Goal: Find specific page/section: Find specific page/section

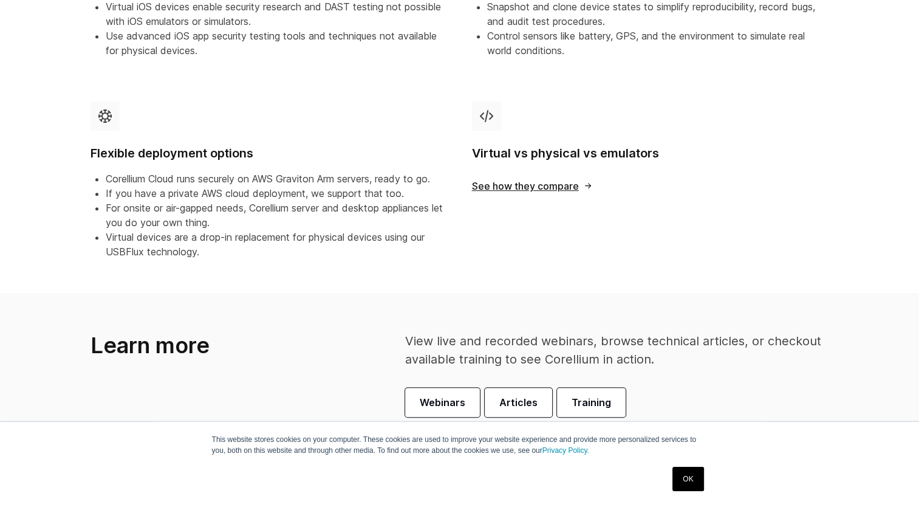
scroll to position [729, 0]
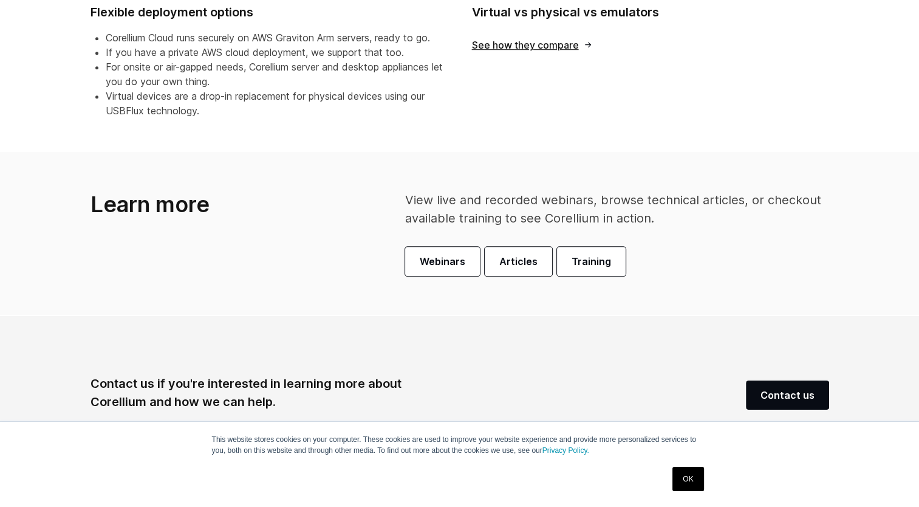
drag, startPoint x: 690, startPoint y: 479, endPoint x: 699, endPoint y: 472, distance: 11.7
click at [690, 479] on link "OK" at bounding box center [688, 479] width 31 height 24
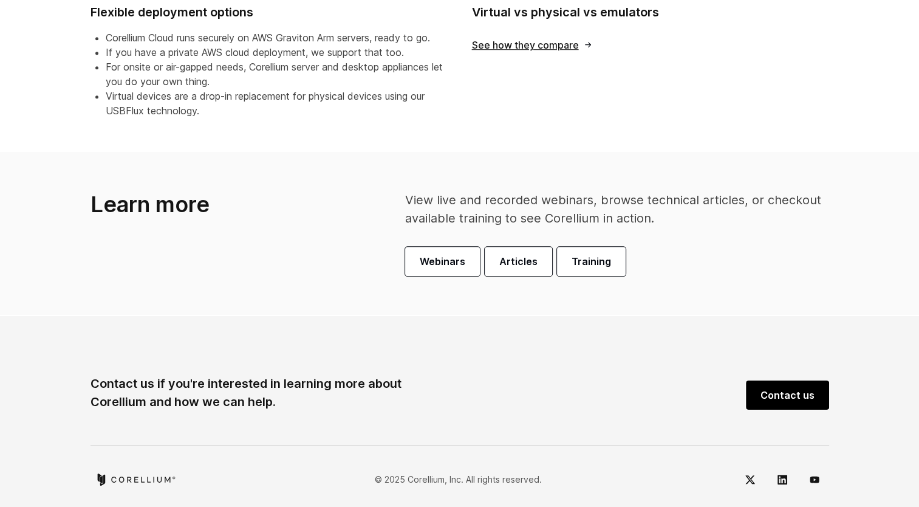
click at [781, 396] on link "Contact us" at bounding box center [787, 394] width 83 height 29
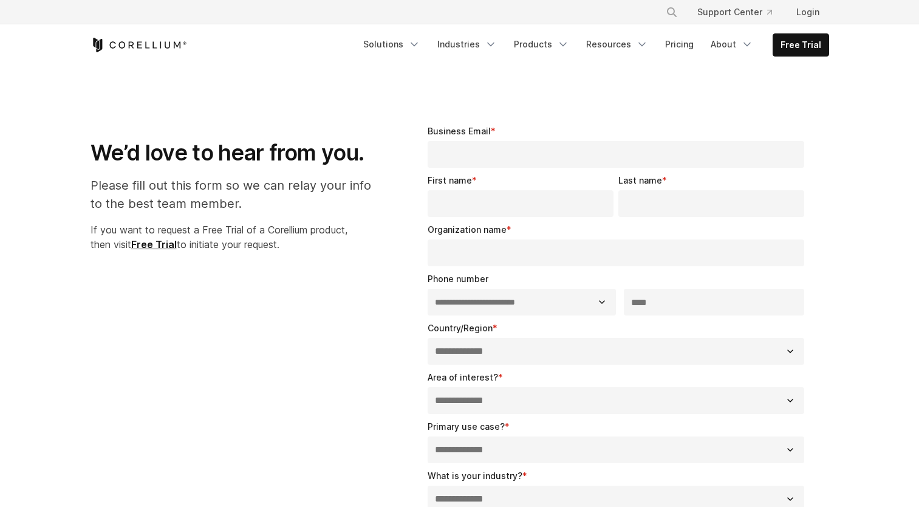
select select "**"
click at [685, 44] on link "Pricing" at bounding box center [679, 44] width 43 height 22
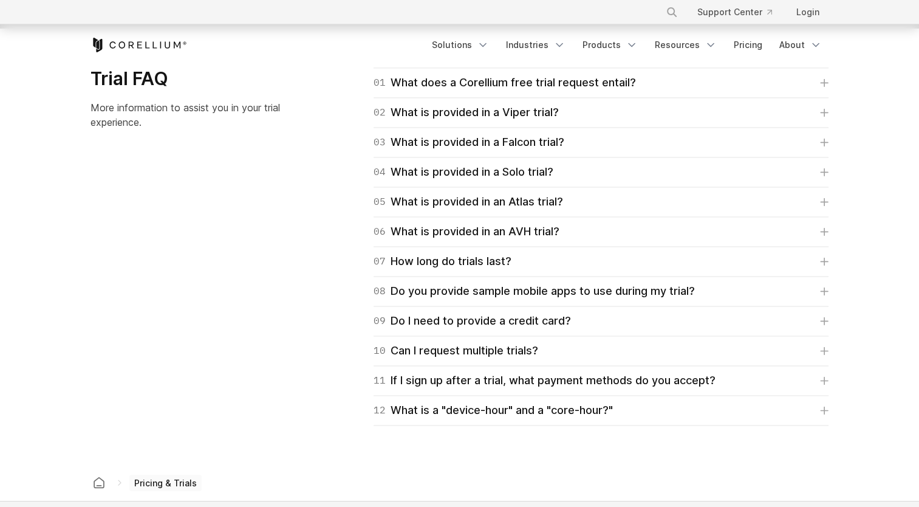
scroll to position [2156, 0]
